Goal: Information Seeking & Learning: Find specific fact

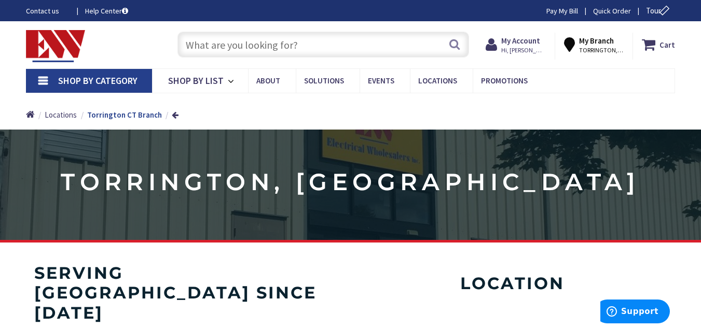
click at [353, 40] on input "text" at bounding box center [322, 45] width 291 height 26
paste input "THQLQ201520A"
type input "THQLQ201520A"
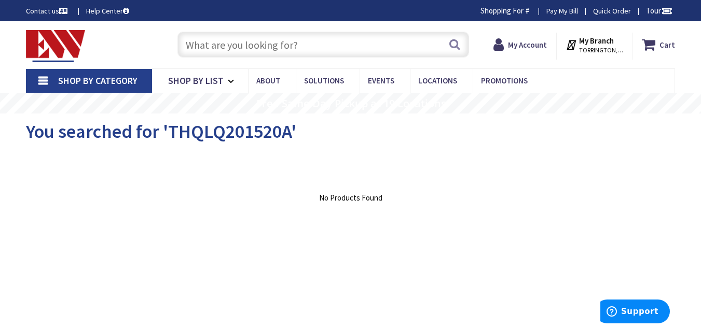
click at [352, 40] on input "text" at bounding box center [322, 45] width 291 height 26
paste input "THQLQ201520A"
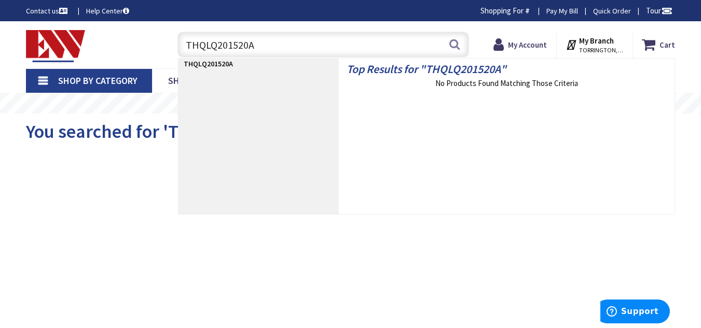
type input "THQLQ201520"
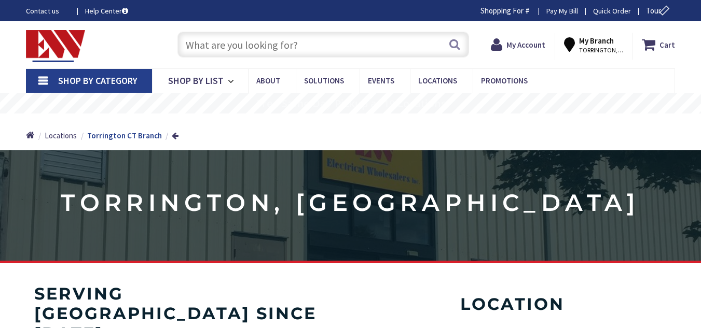
click at [291, 41] on input "text" at bounding box center [322, 45] width 291 height 26
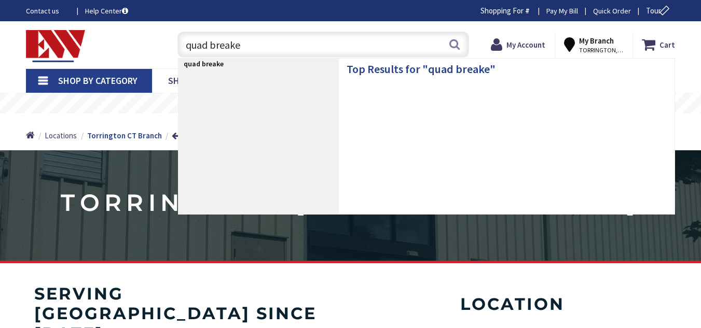
type input "quad breaker"
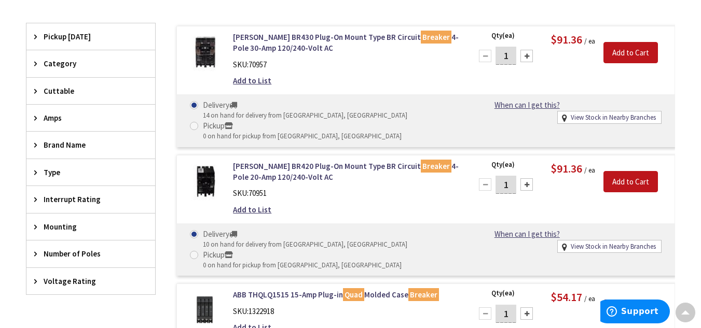
scroll to position [266, 0]
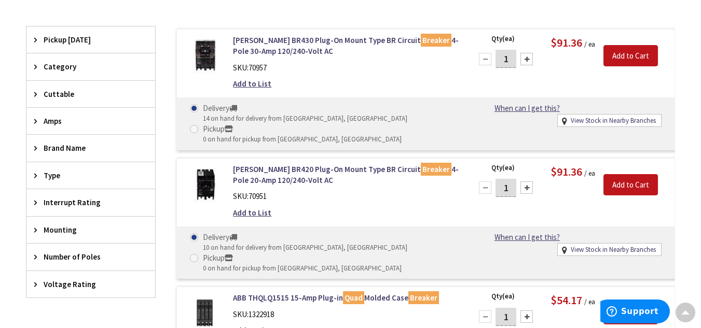
click at [61, 146] on span "Brand Name" at bounding box center [86, 148] width 85 height 11
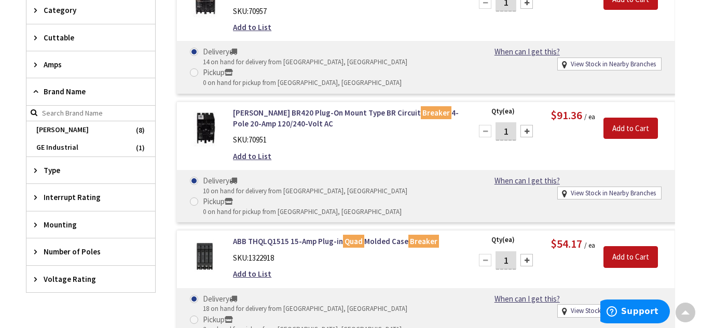
scroll to position [0, 0]
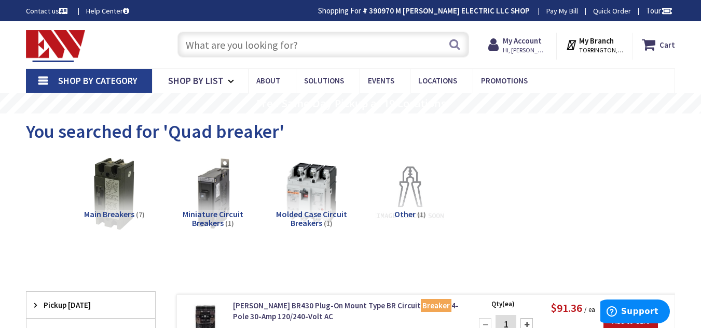
click at [280, 46] on input "text" at bounding box center [322, 45] width 291 height 26
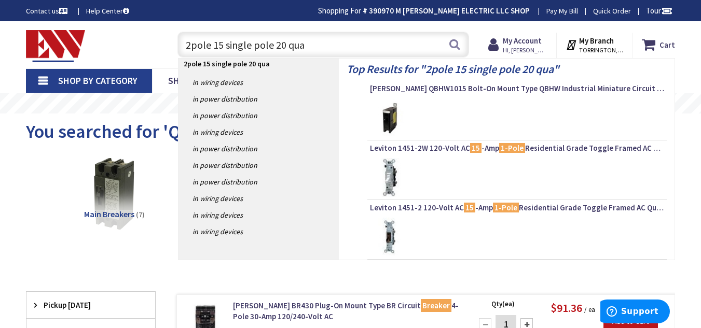
type input "2pole 15 single pole 20 quad"
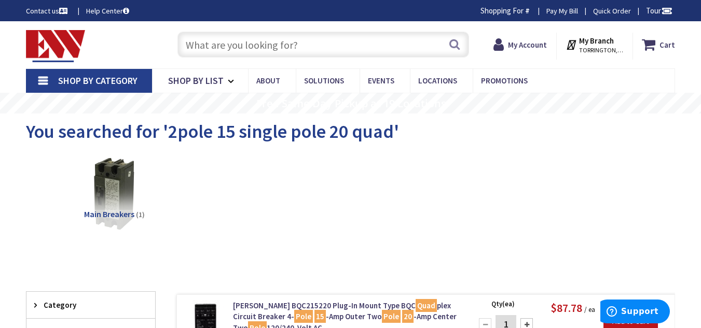
click at [301, 55] on input "text" at bounding box center [322, 45] width 291 height 26
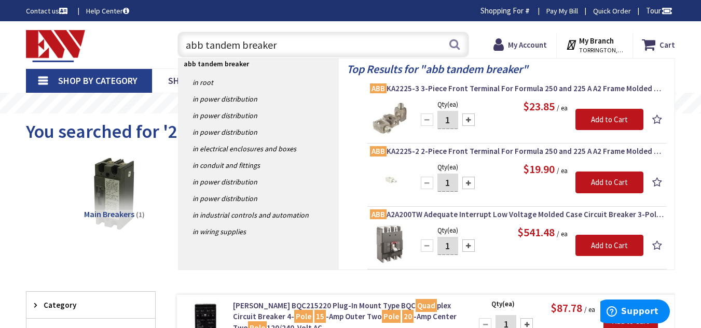
type input "abb tandem breakers"
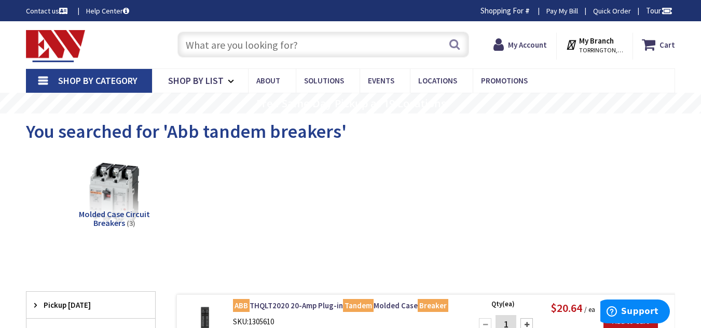
click at [305, 49] on input "text" at bounding box center [322, 45] width 291 height 26
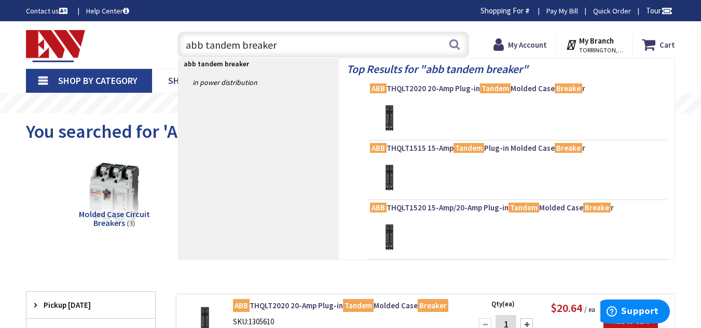
type input "abb tandem breakers"
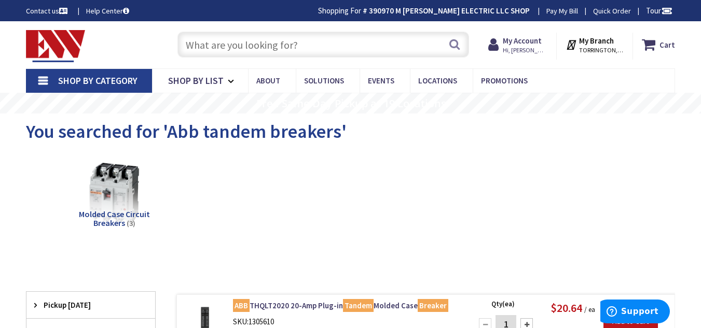
drag, startPoint x: 319, startPoint y: 45, endPoint x: 279, endPoint y: 53, distance: 40.8
click at [279, 53] on input "text" at bounding box center [322, 45] width 291 height 26
paste input "331335589"
type input "331335589"
